Goal: Navigation & Orientation: Find specific page/section

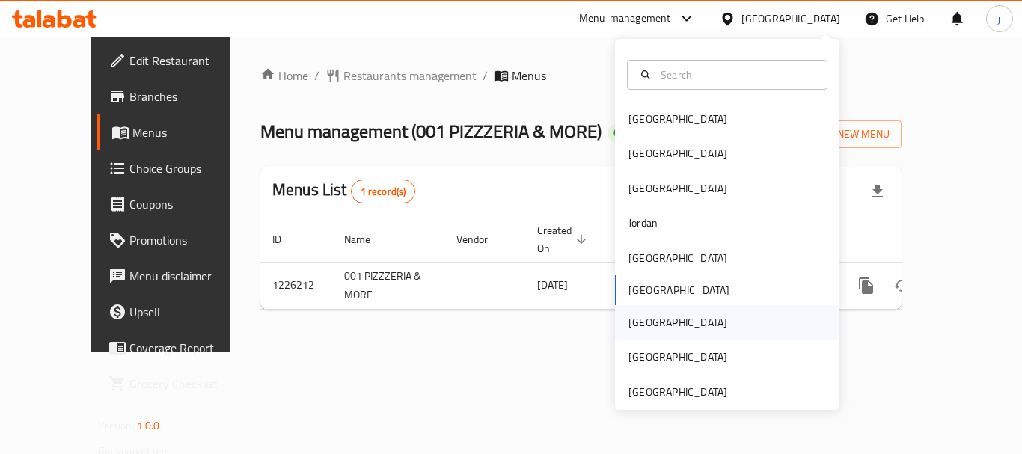
click at [641, 329] on div "Qatar" at bounding box center [678, 322] width 99 height 16
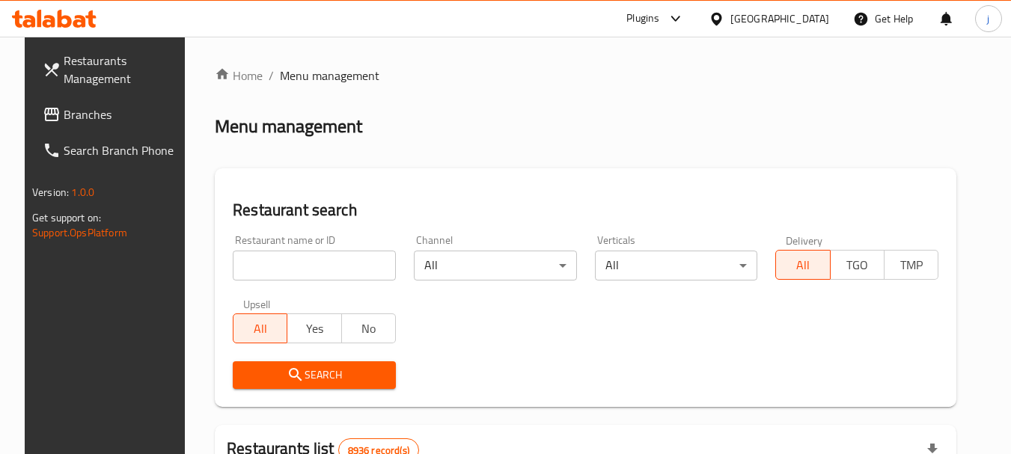
click at [68, 108] on span "Branches" at bounding box center [123, 115] width 118 height 18
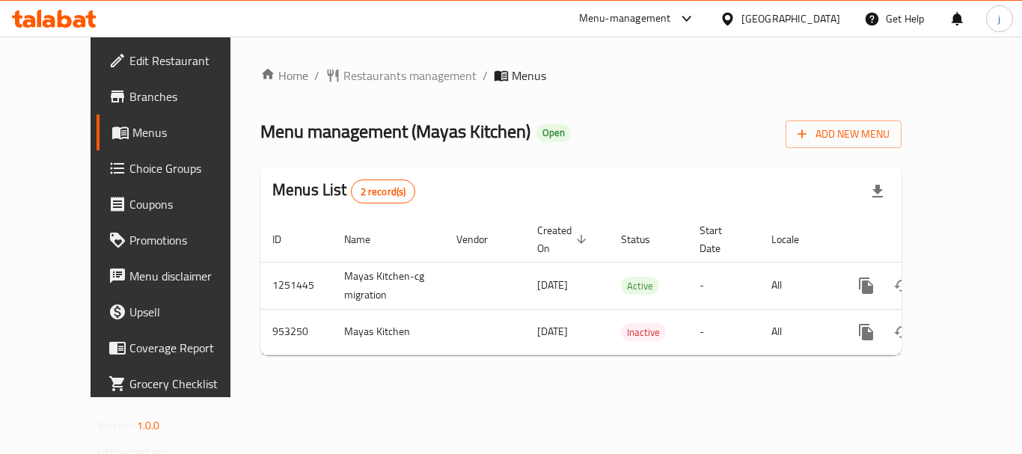
click at [826, 24] on div "Qatar" at bounding box center [791, 18] width 99 height 16
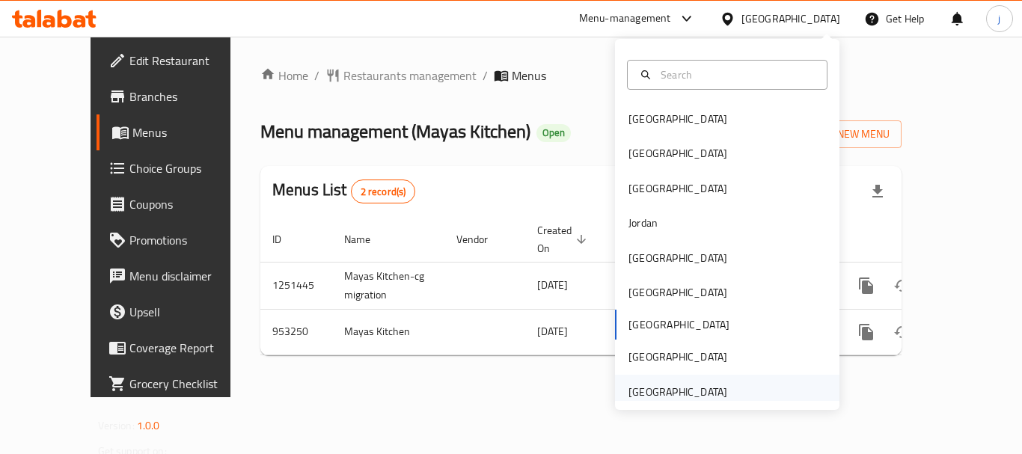
click at [694, 391] on div "[GEOGRAPHIC_DATA]" at bounding box center [678, 392] width 99 height 16
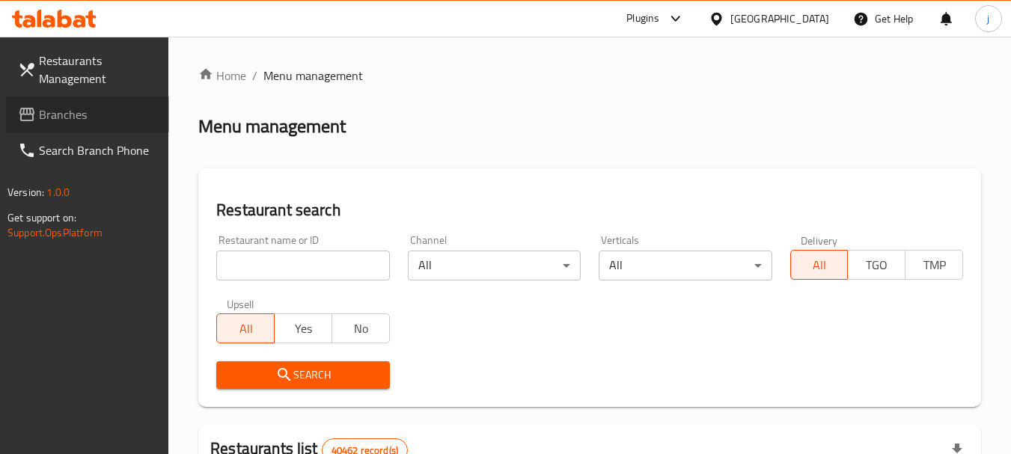
click at [91, 101] on link "Branches" at bounding box center [87, 115] width 163 height 36
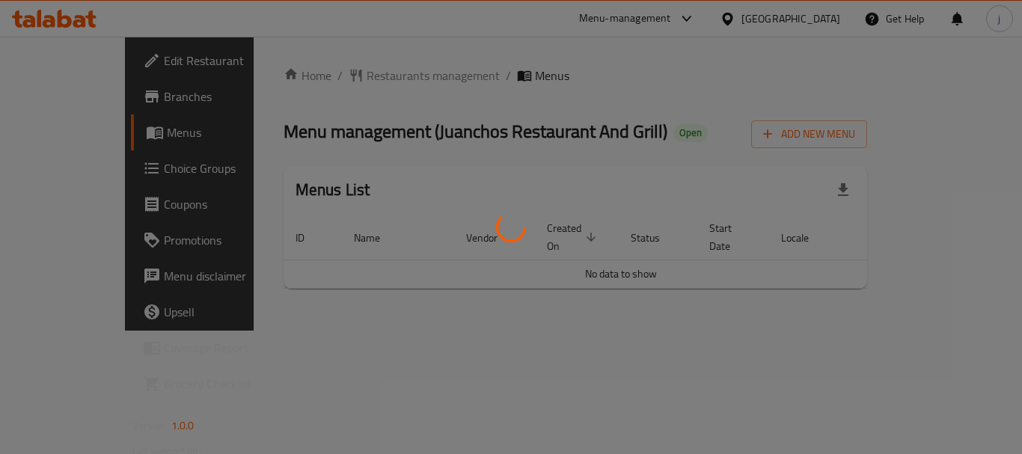
click at [367, 291] on div at bounding box center [511, 227] width 1022 height 454
click at [399, 305] on div at bounding box center [511, 227] width 1022 height 454
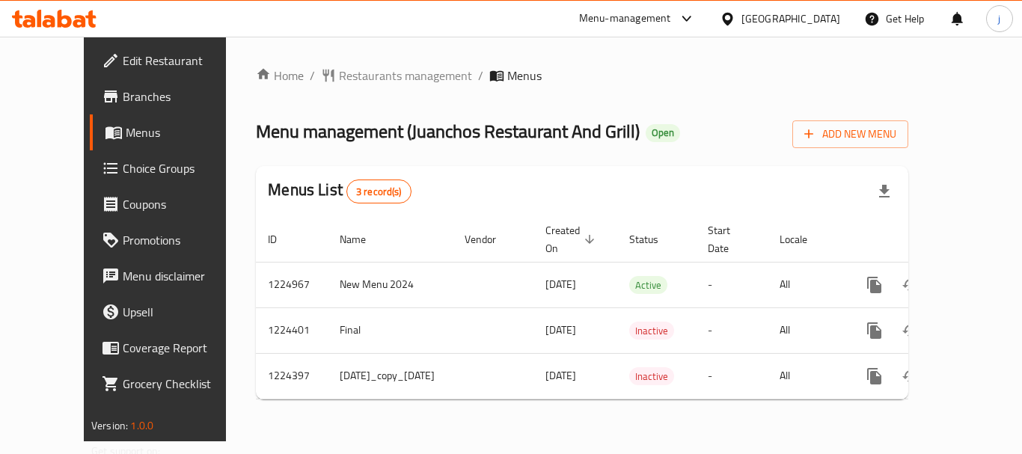
click at [359, 87] on div "Home / Restaurants management / Menus Menu management ( Juanchos Restaurant And…" at bounding box center [582, 239] width 653 height 345
click at [356, 78] on span "Restaurants management" at bounding box center [405, 76] width 133 height 18
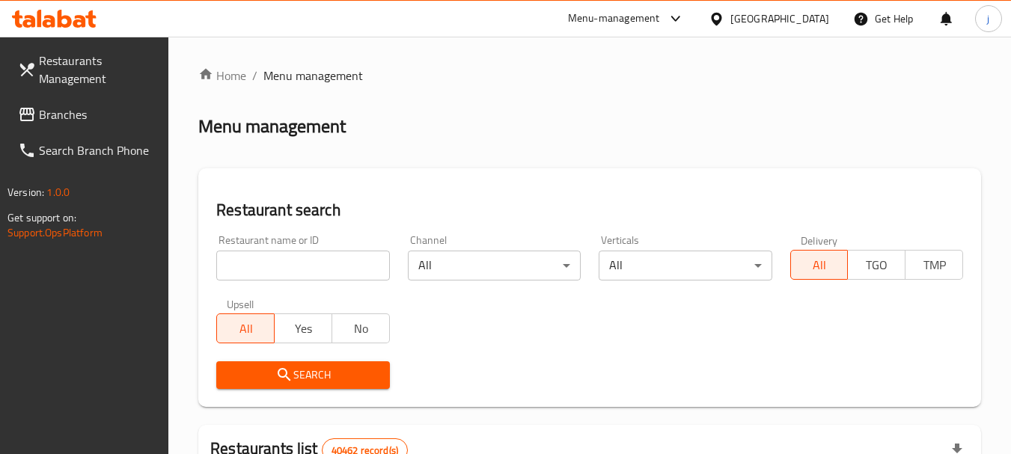
click at [55, 109] on span "Branches" at bounding box center [98, 115] width 118 height 18
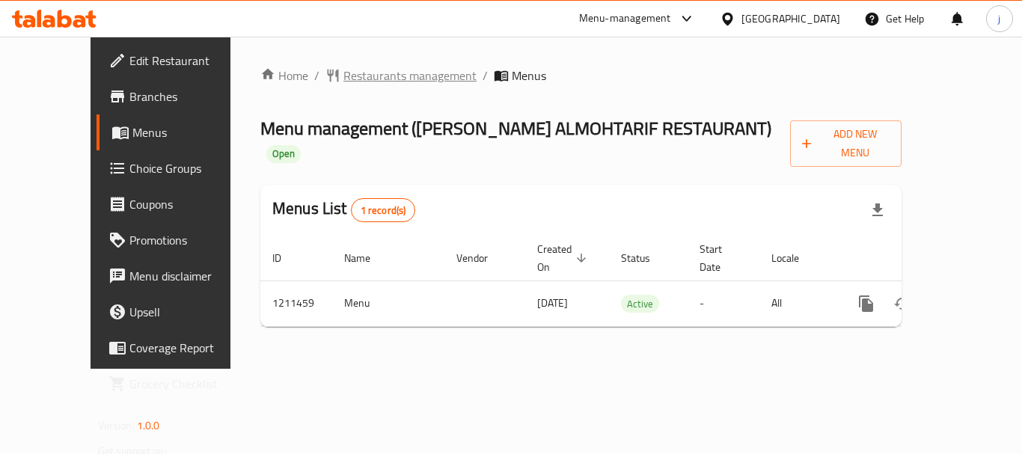
click at [361, 69] on span "Restaurants management" at bounding box center [409, 76] width 133 height 18
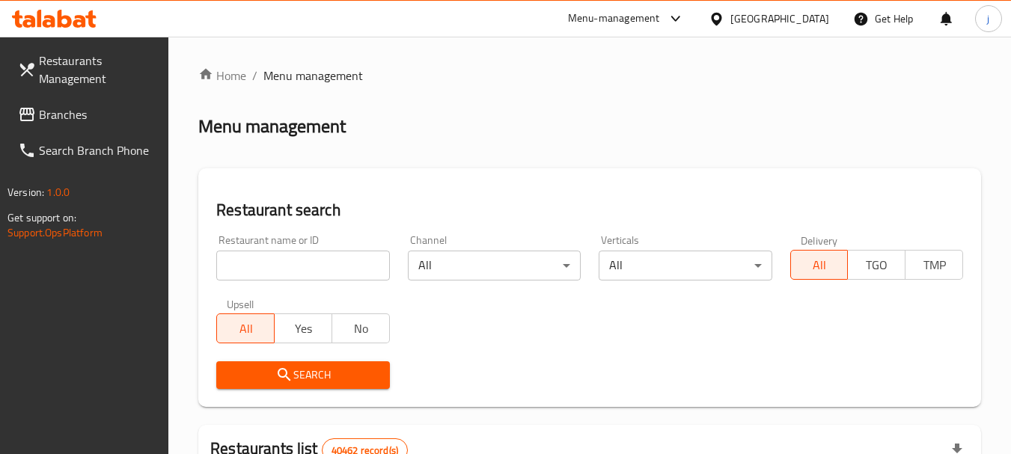
click at [101, 115] on span "Branches" at bounding box center [98, 115] width 118 height 18
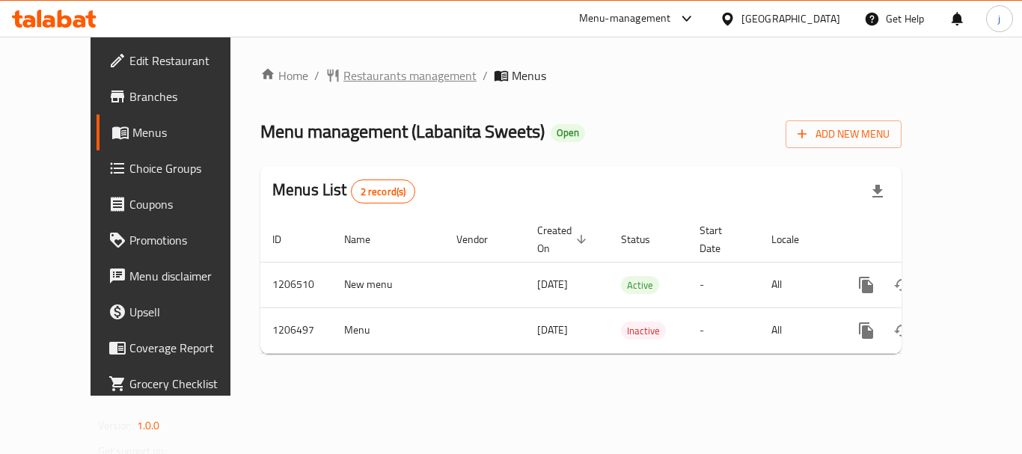
click at [392, 69] on span "Restaurants management" at bounding box center [409, 76] width 133 height 18
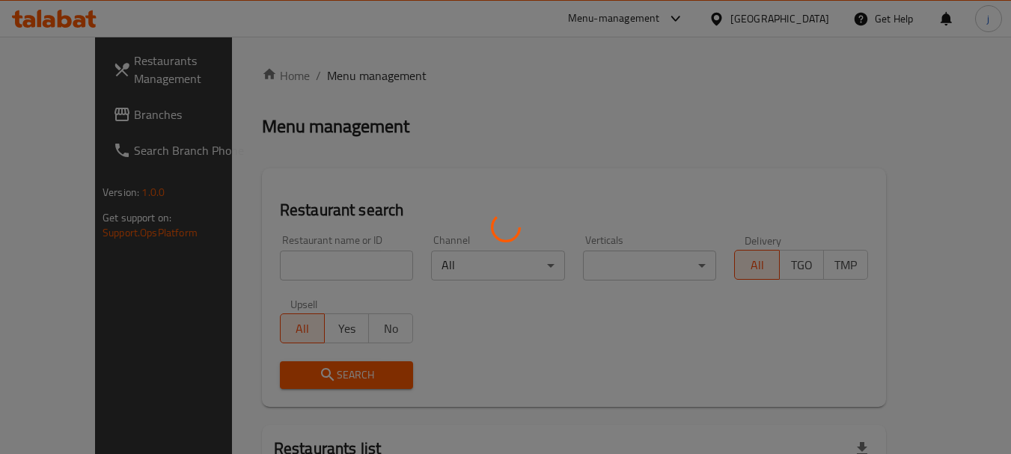
click at [73, 119] on div at bounding box center [505, 227] width 1011 height 454
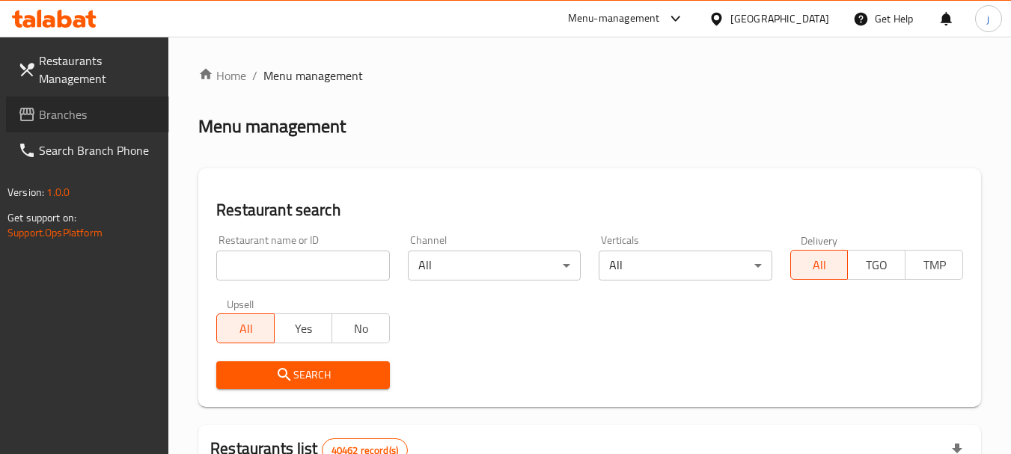
click at [73, 119] on span "Branches" at bounding box center [98, 115] width 118 height 18
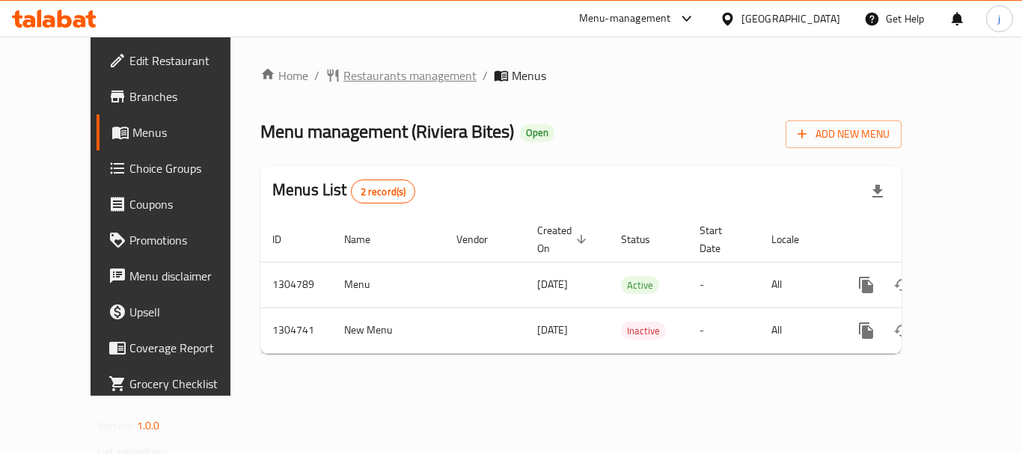
click at [355, 72] on span "Restaurants management" at bounding box center [409, 76] width 133 height 18
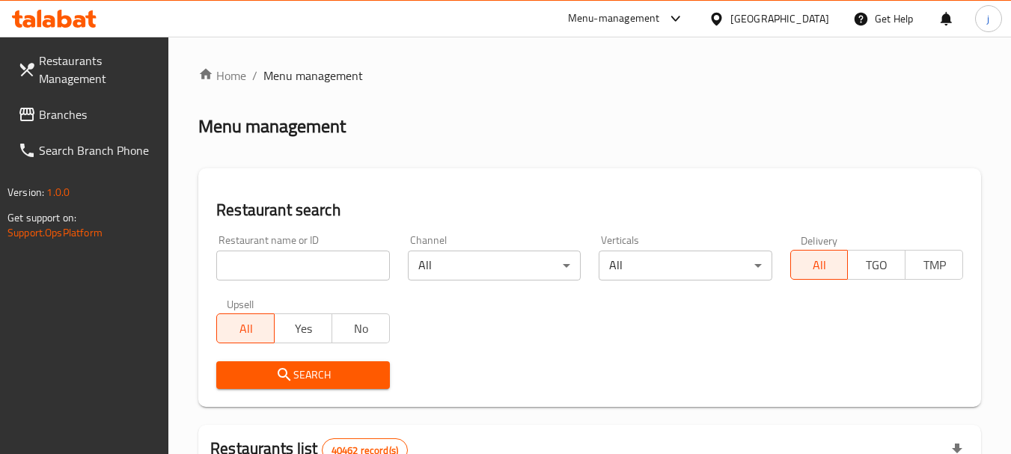
click at [74, 115] on div at bounding box center [505, 227] width 1011 height 454
click at [74, 115] on span "Branches" at bounding box center [98, 115] width 118 height 18
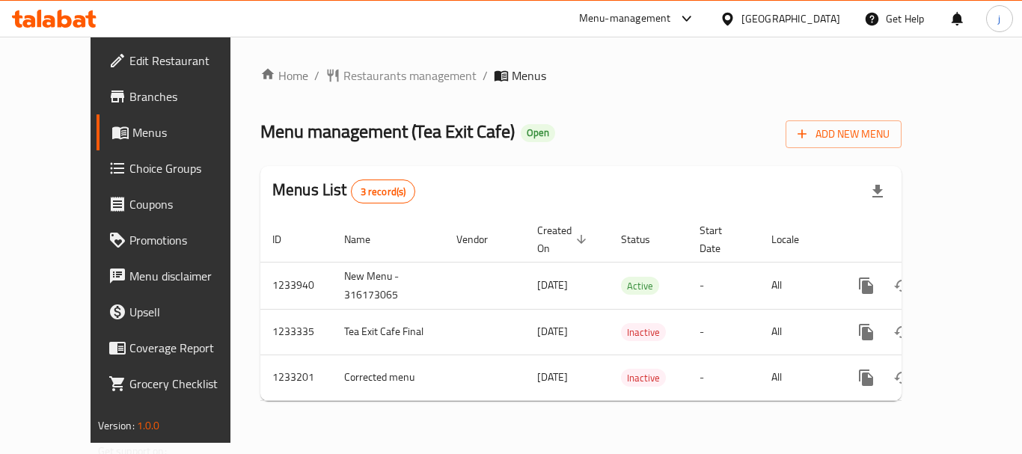
click at [129, 64] on span "Edit Restaurant" at bounding box center [189, 61] width 120 height 18
click at [343, 75] on span "Restaurants management" at bounding box center [409, 76] width 133 height 18
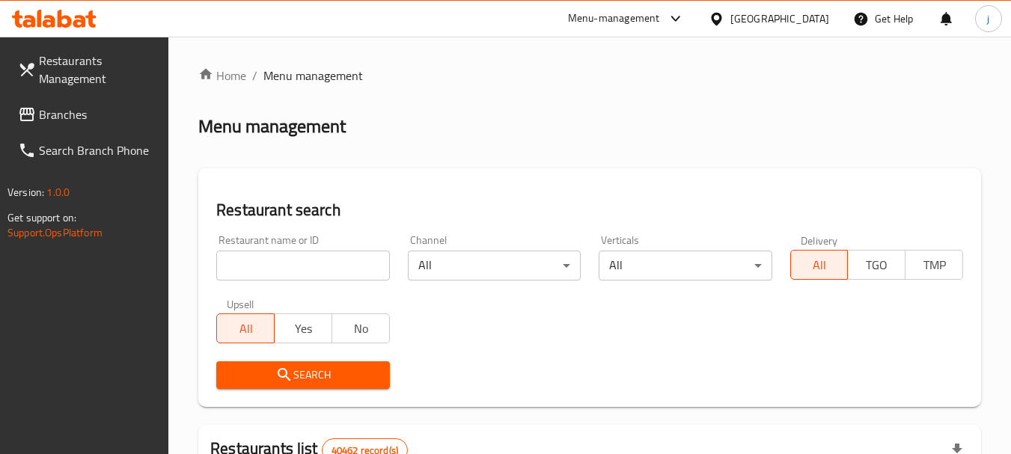
click at [70, 123] on div at bounding box center [505, 227] width 1011 height 454
click at [65, 117] on span "Branches" at bounding box center [98, 115] width 118 height 18
